Goal: Task Accomplishment & Management: Manage account settings

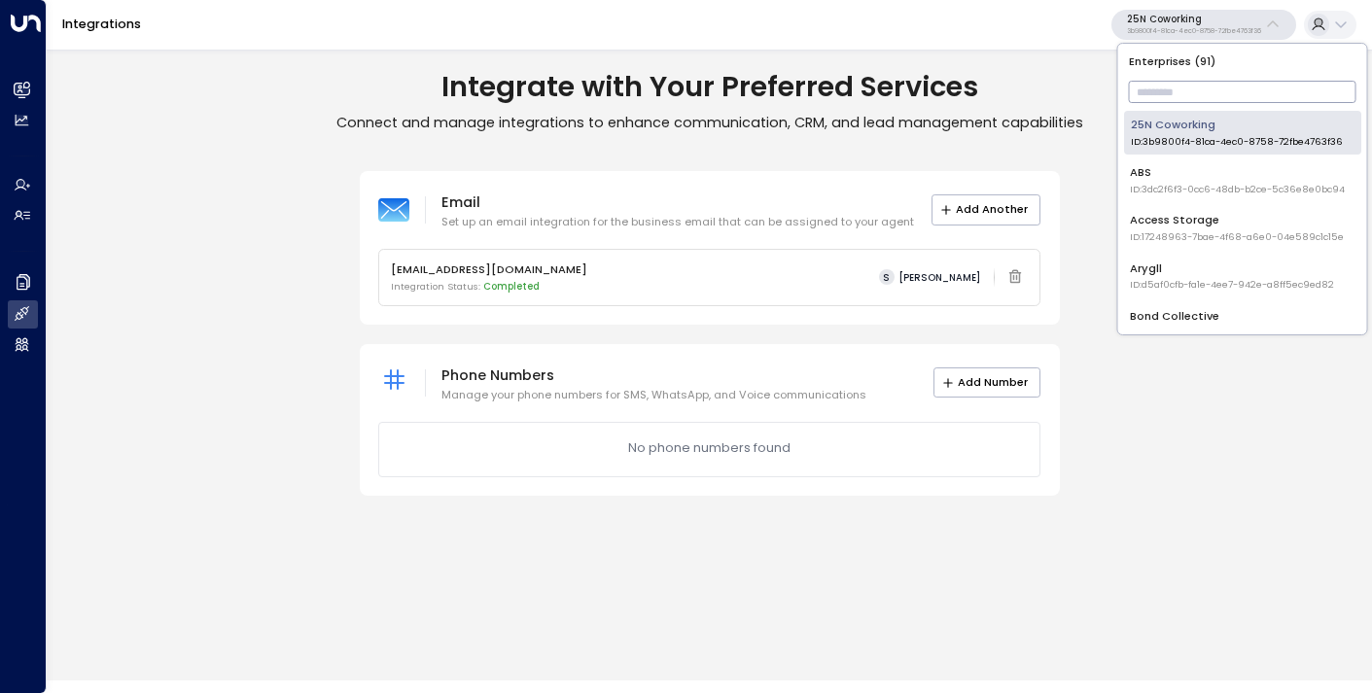
click at [1154, 94] on input "text" at bounding box center [1243, 92] width 228 height 32
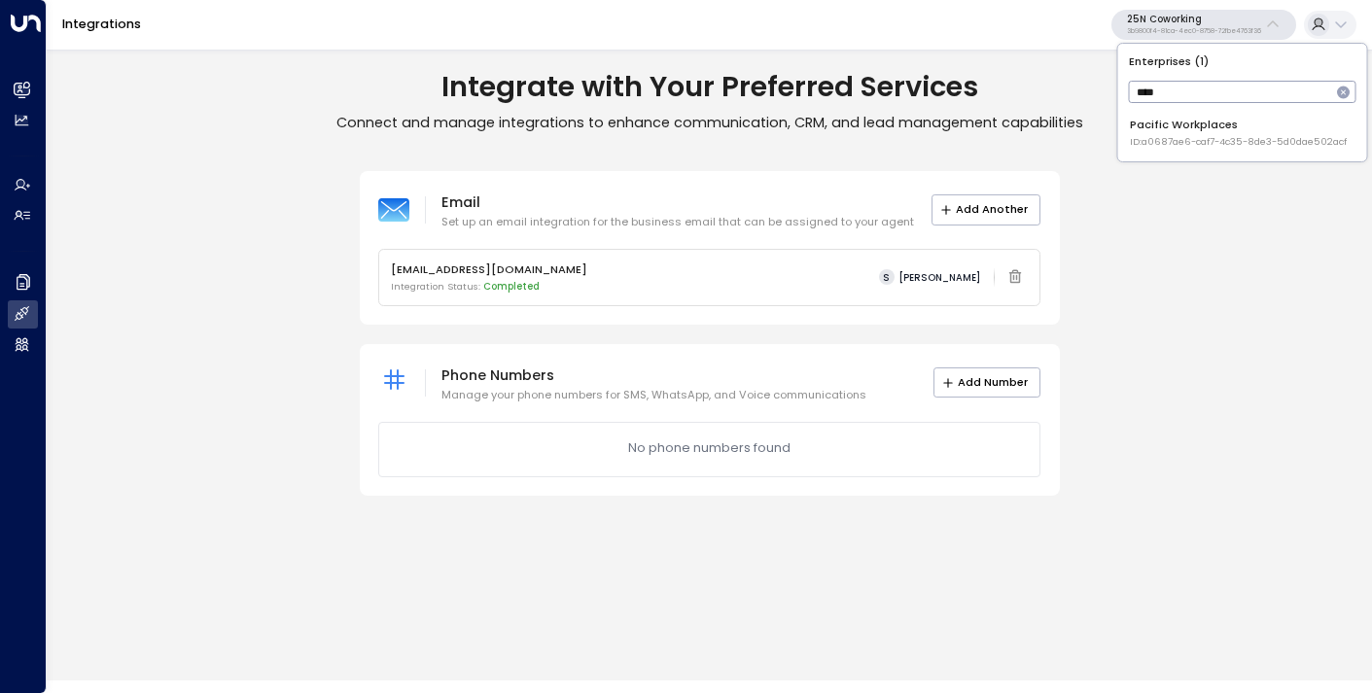
type input "****"
click at [1211, 134] on div "Pacific Workplaces ID: a0687ae6-caf7-4c35-8de3-5d0dae502acf" at bounding box center [1238, 133] width 217 height 32
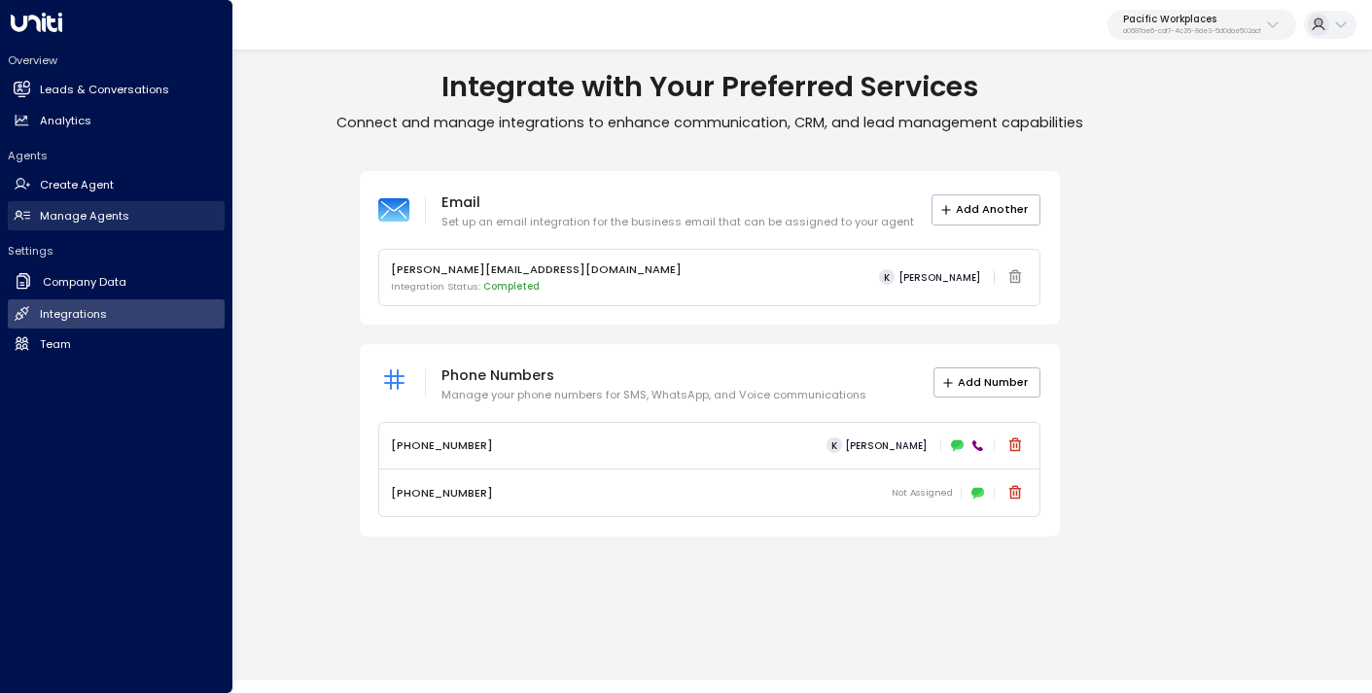
click at [75, 212] on h2 "Manage Agents" at bounding box center [84, 216] width 89 height 17
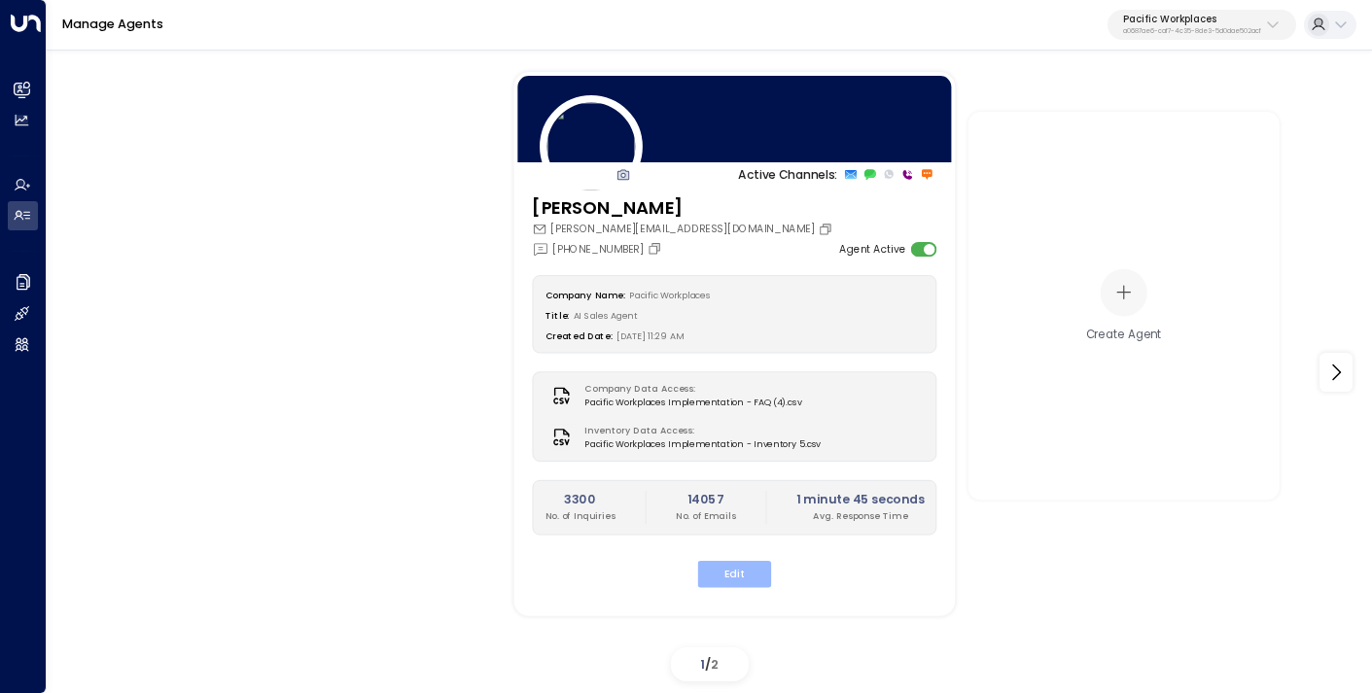
click at [742, 576] on button "Edit" at bounding box center [735, 574] width 74 height 26
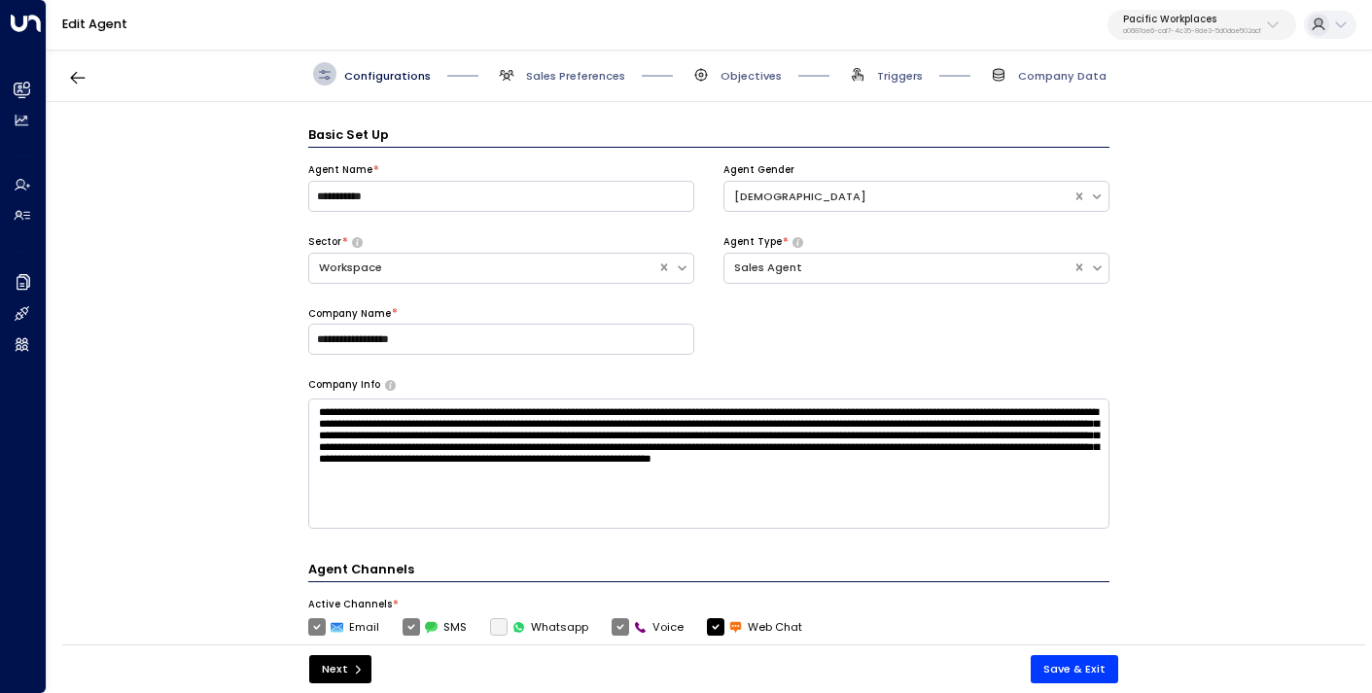
scroll to position [23, 0]
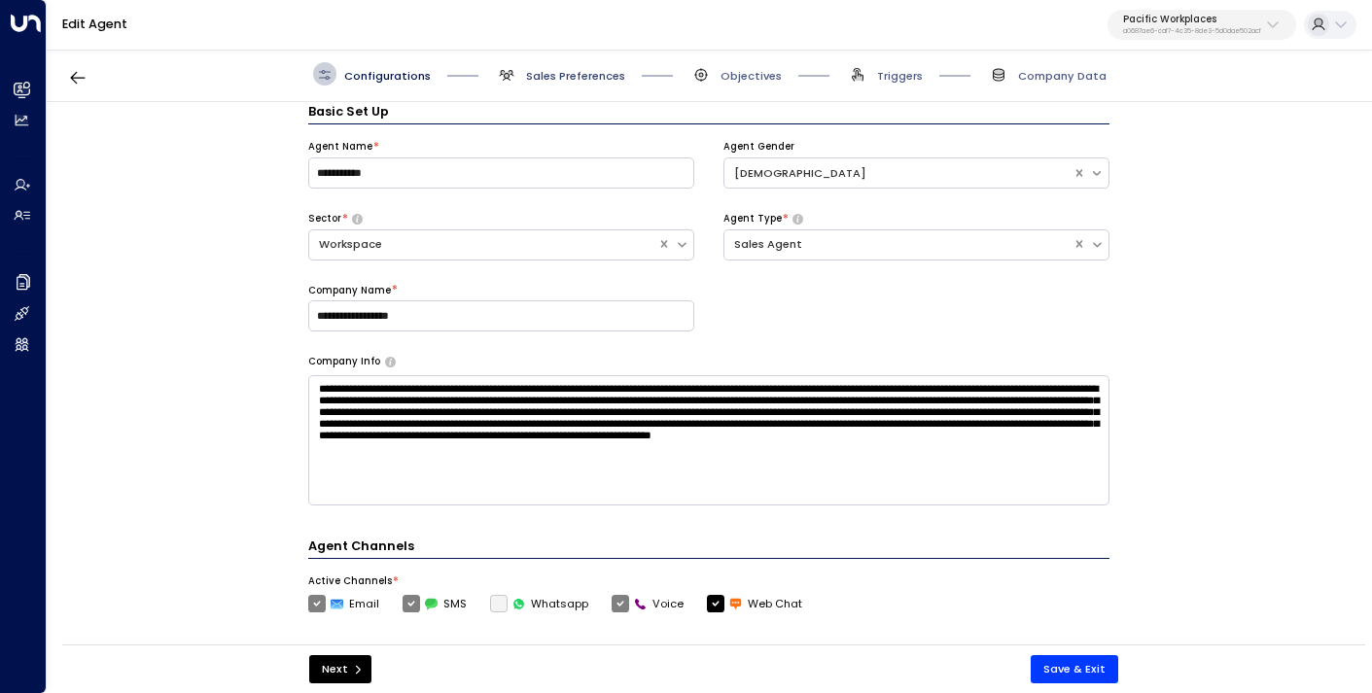
click at [570, 81] on span "Sales Preferences" at bounding box center [575, 76] width 99 height 16
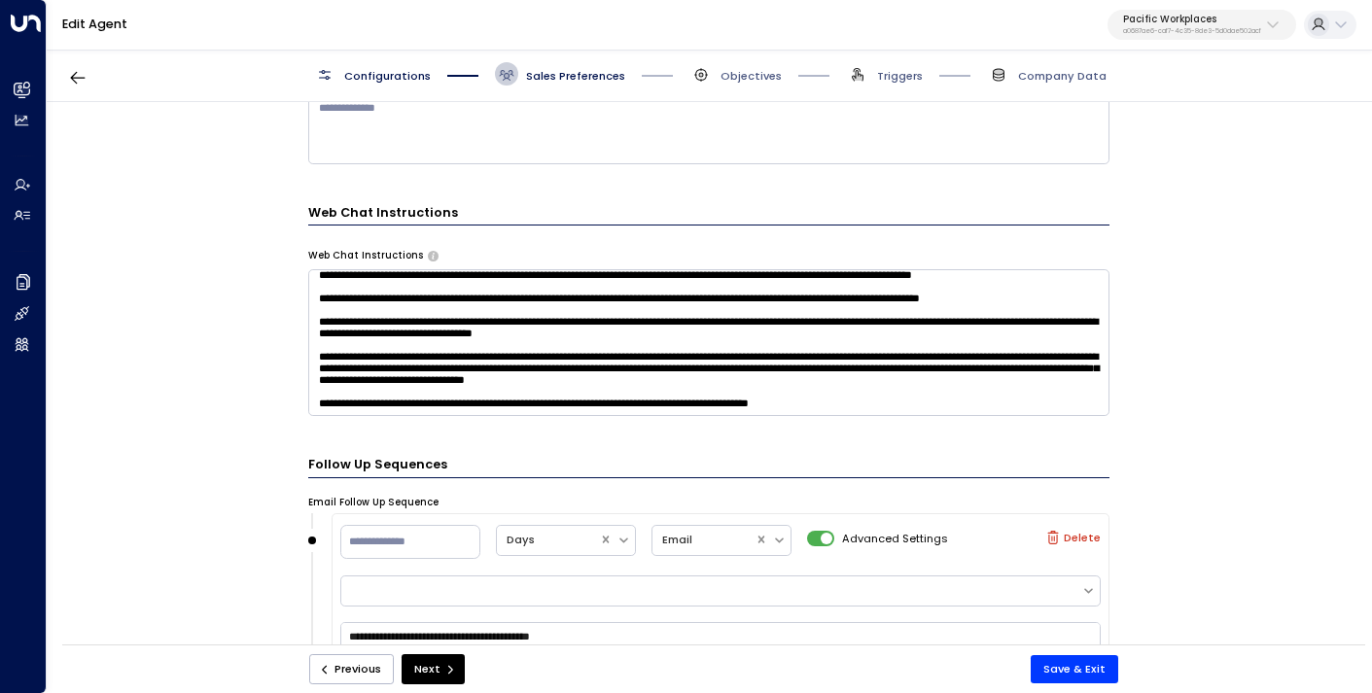
scroll to position [116, 0]
click at [948, 399] on textarea at bounding box center [708, 342] width 801 height 147
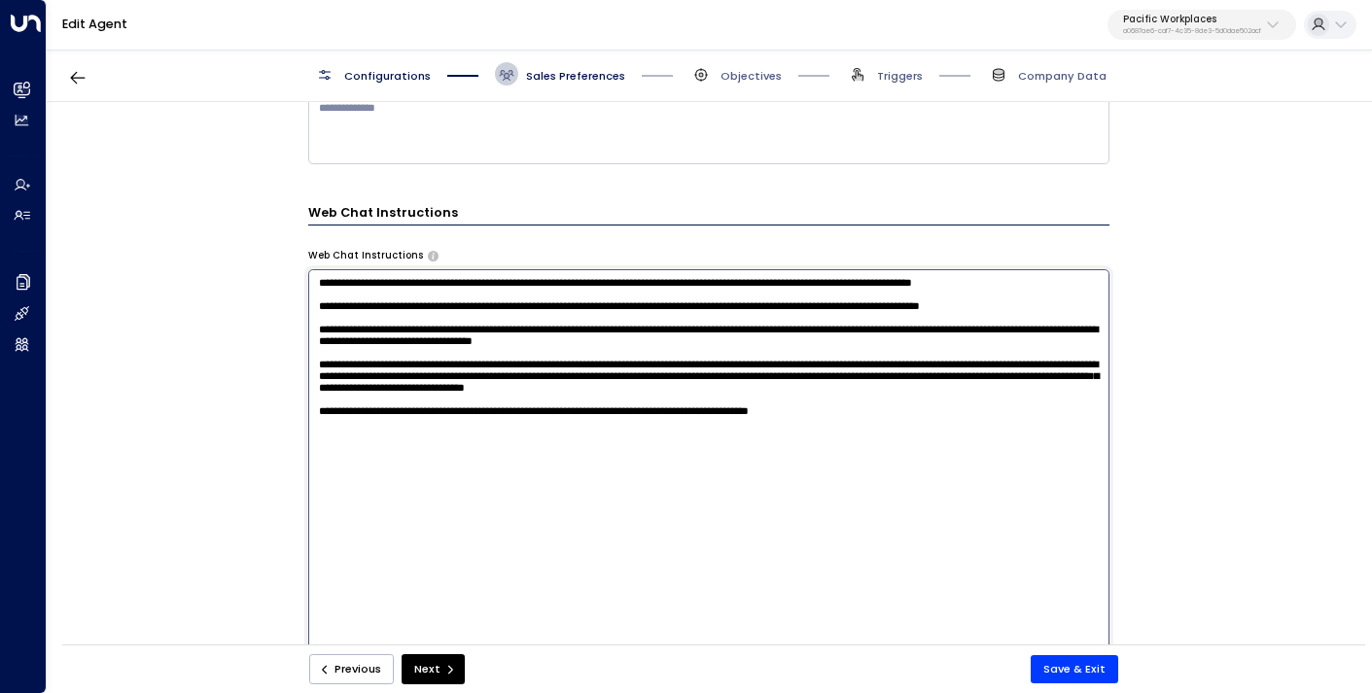
scroll to position [0, 0]
paste textarea "**********"
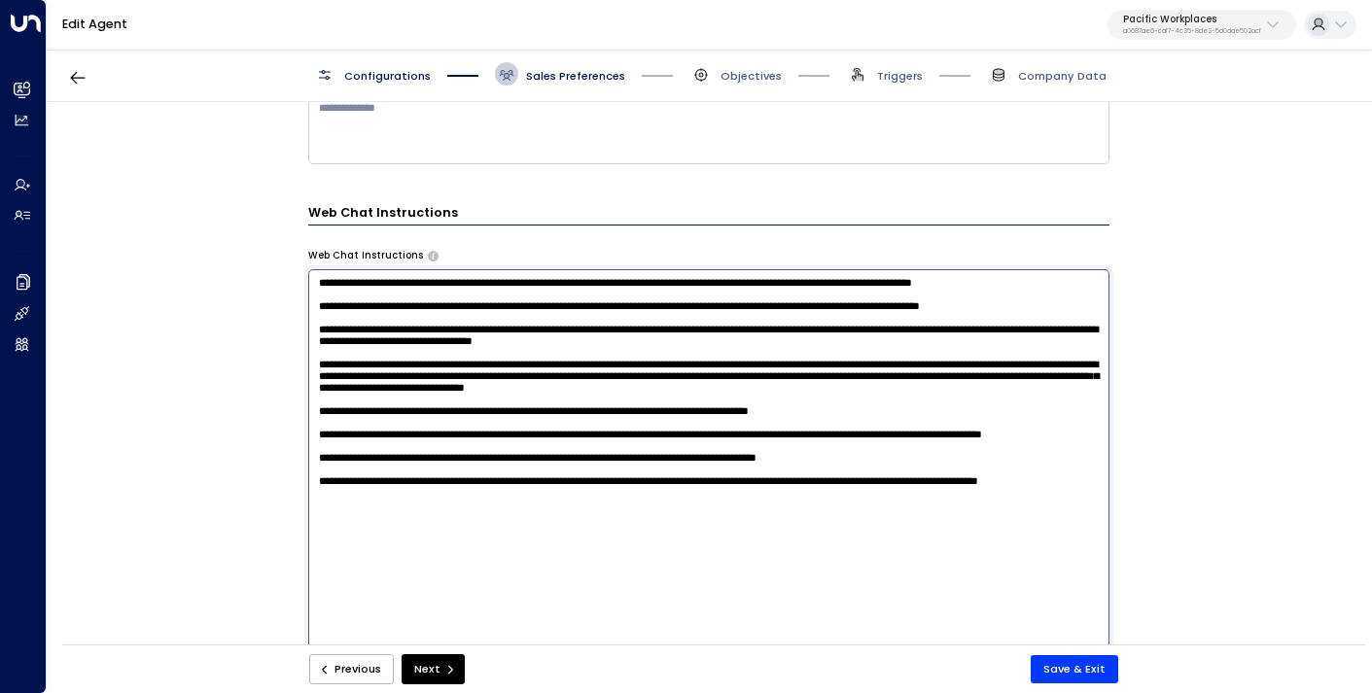
scroll to position [1751, 0]
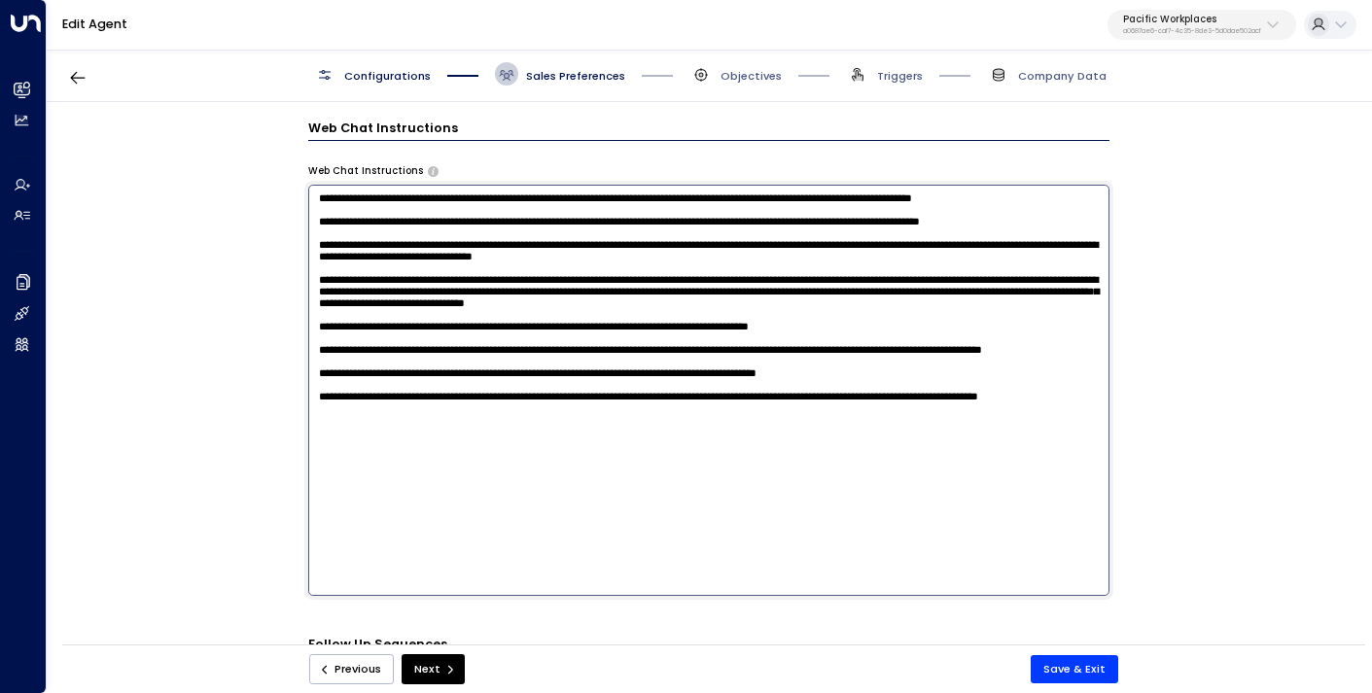
drag, startPoint x: 455, startPoint y: 461, endPoint x: 385, endPoint y: 459, distance: 70.1
click at [385, 459] on textarea at bounding box center [708, 390] width 801 height 411
click at [314, 513] on textarea at bounding box center [708, 390] width 801 height 411
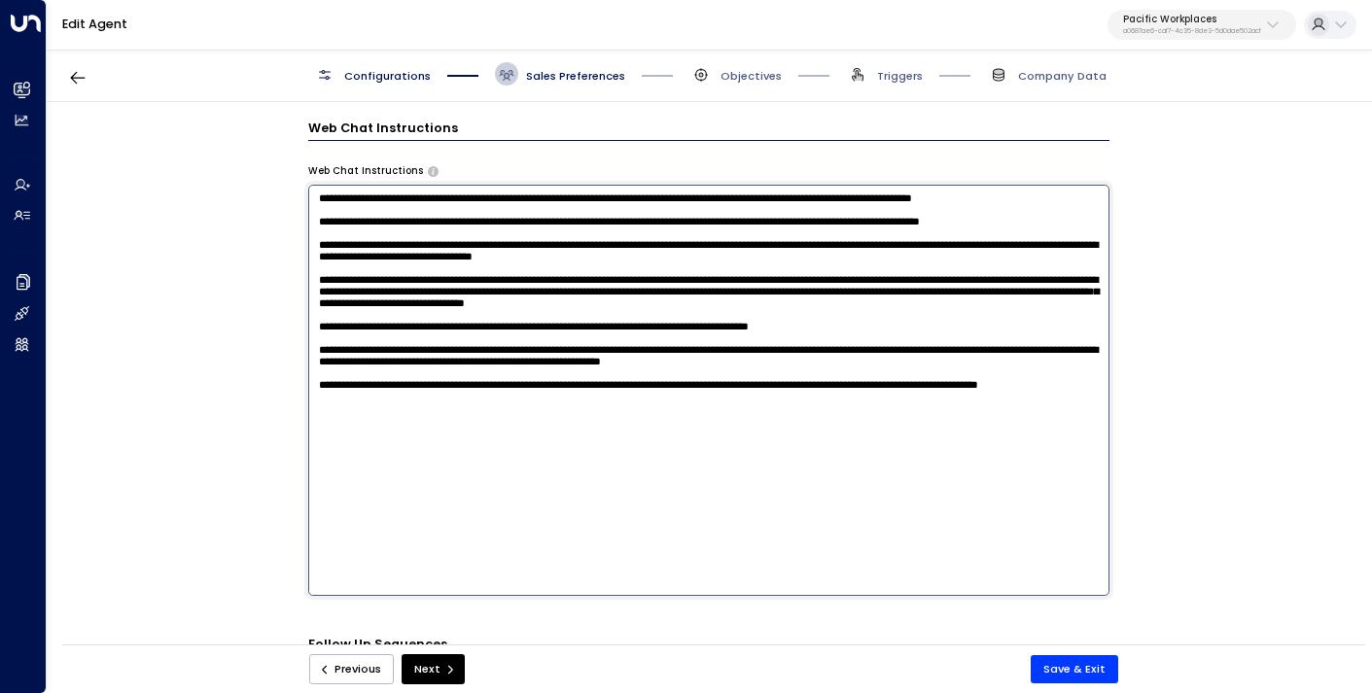
click at [407, 510] on textarea at bounding box center [708, 390] width 801 height 411
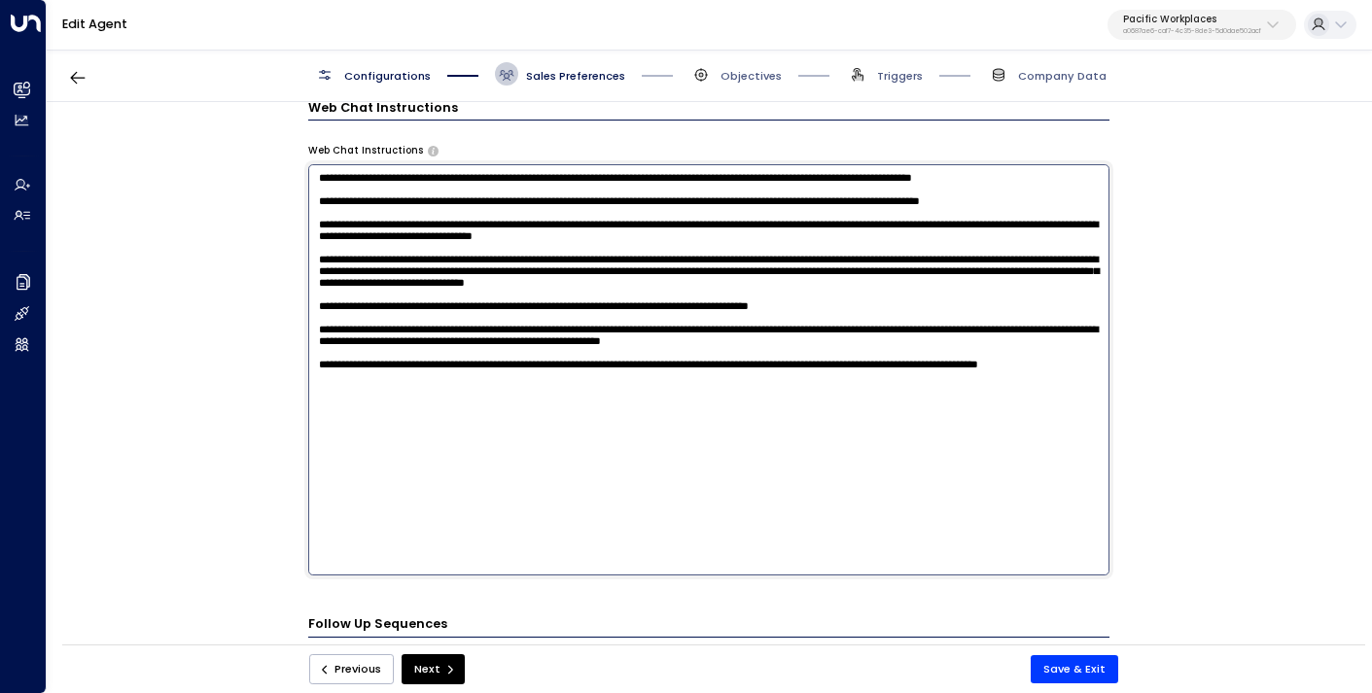
scroll to position [1773, 0]
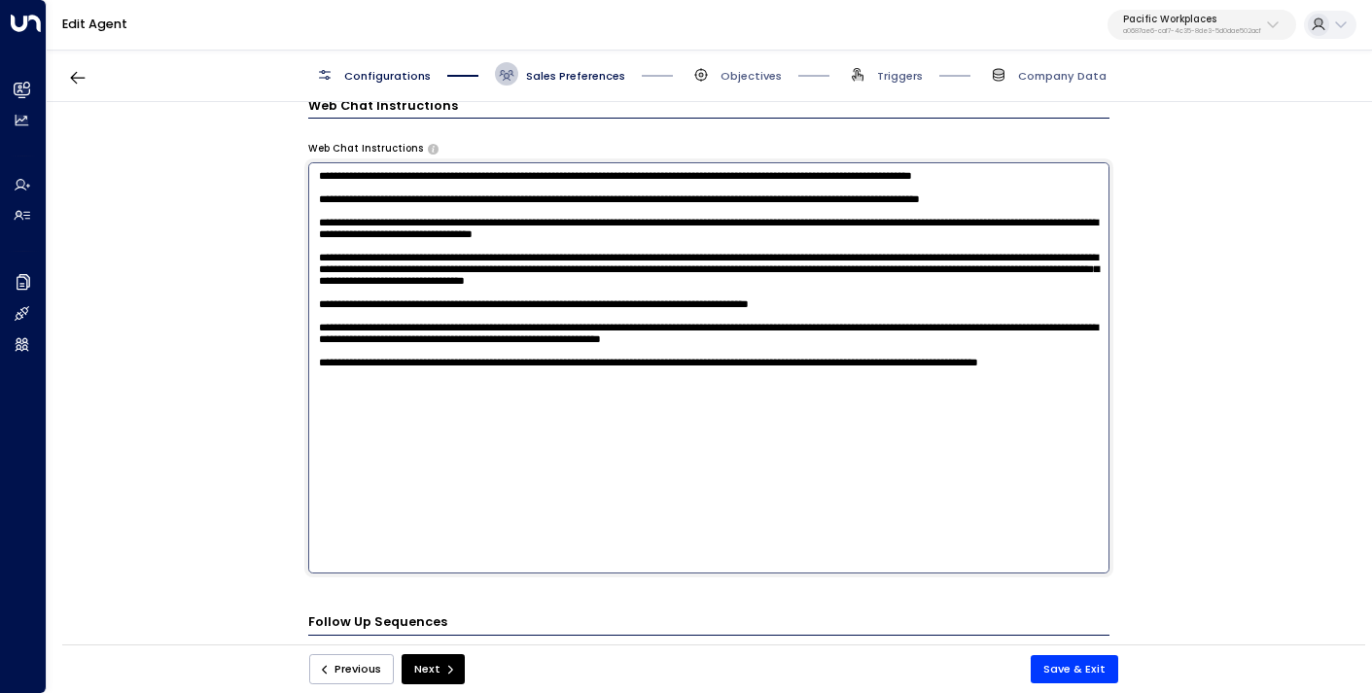
drag, startPoint x: 725, startPoint y: 485, endPoint x: 594, endPoint y: 482, distance: 130.4
click at [594, 482] on textarea at bounding box center [708, 367] width 801 height 411
type textarea "**********"
click at [1067, 669] on button "Save & Exit" at bounding box center [1075, 670] width 88 height 28
